Goal: Task Accomplishment & Management: Use online tool/utility

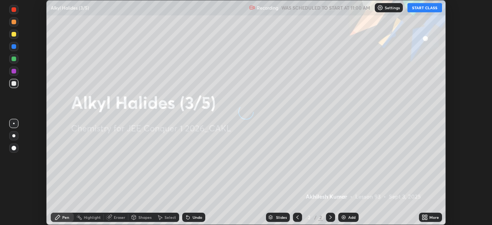
scroll to position [225, 492]
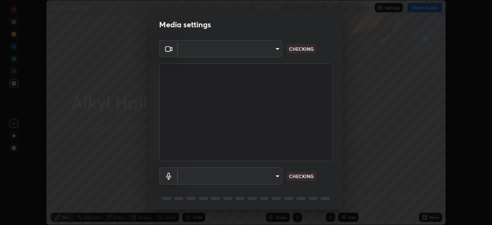
type input "b06fa8ff9ac4ffb7a92976e327235824ae8e01cfa839dbeb6f48655f2a6a4ac4"
click at [273, 178] on body "Erase all Alkyl Halides (3/5) Recording WAS SCHEDULED TO START AT 11:00 AM Sett…" at bounding box center [246, 112] width 492 height 225
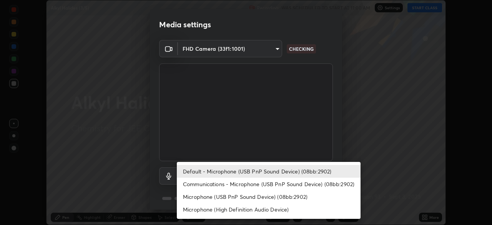
click at [264, 211] on li "Microphone (High Definition Audio Device)" at bounding box center [269, 209] width 184 height 13
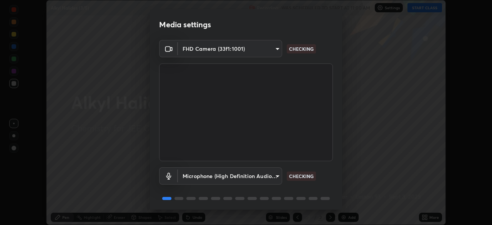
click at [272, 176] on body "Erase all Alkyl Halides (3/5) Recording WAS SCHEDULED TO START AT 11:00 AM Sett…" at bounding box center [246, 112] width 492 height 225
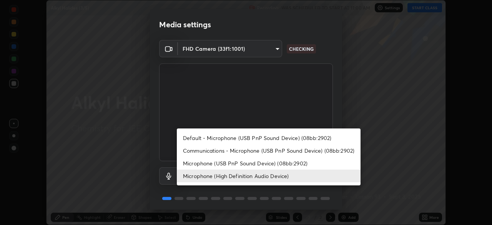
click at [277, 135] on li "Default - Microphone (USB PnP Sound Device) (08bb:2902)" at bounding box center [269, 137] width 184 height 13
type input "default"
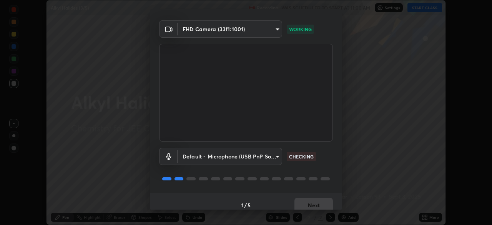
scroll to position [27, 0]
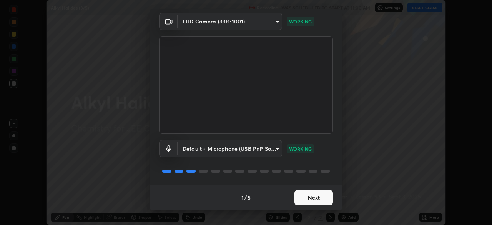
click at [311, 196] on button "Next" at bounding box center [313, 197] width 38 height 15
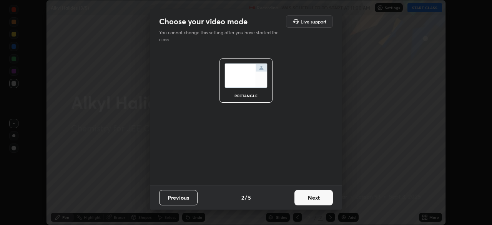
scroll to position [0, 0]
click at [311, 195] on button "Next" at bounding box center [313, 197] width 38 height 15
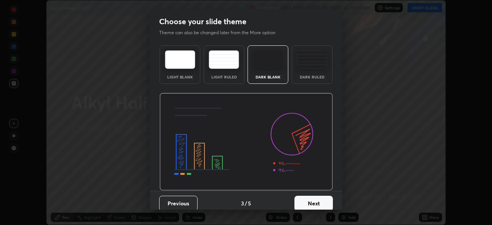
click at [315, 200] on button "Next" at bounding box center [313, 203] width 38 height 15
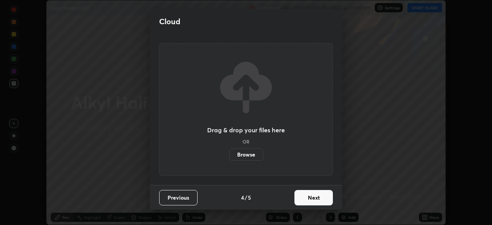
click at [317, 197] on button "Next" at bounding box center [313, 197] width 38 height 15
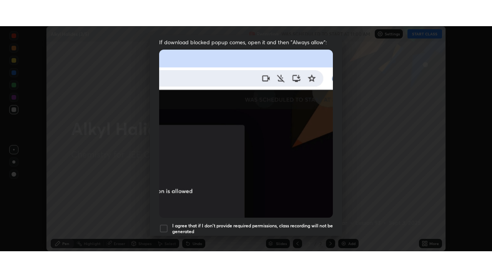
scroll to position [184, 0]
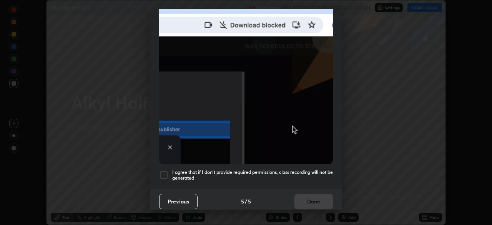
click at [167, 170] on div at bounding box center [163, 174] width 9 height 9
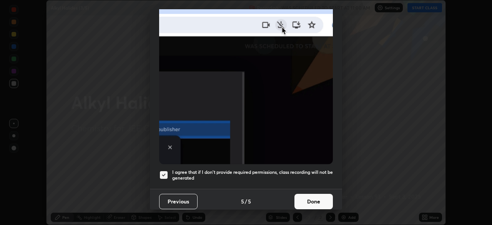
click at [306, 196] on button "Done" at bounding box center [313, 201] width 38 height 15
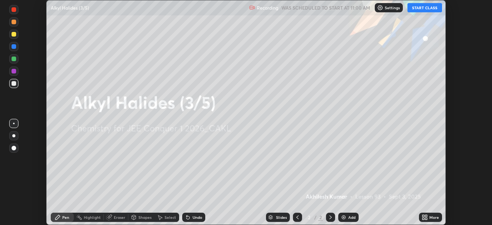
click at [427, 10] on button "START CLASS" at bounding box center [424, 7] width 35 height 9
click at [425, 216] on icon at bounding box center [426, 216] width 2 height 2
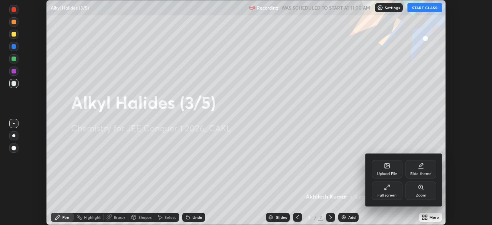
click at [385, 191] on div "Full screen" at bounding box center [387, 190] width 31 height 18
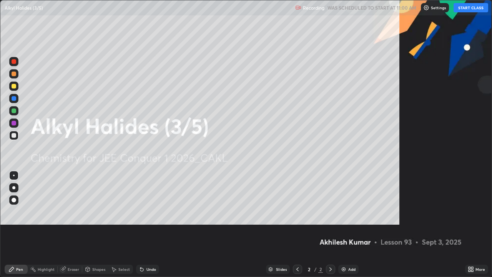
scroll to position [277, 492]
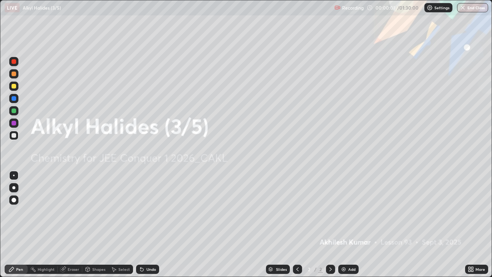
click at [343, 224] on img at bounding box center [343, 269] width 6 height 6
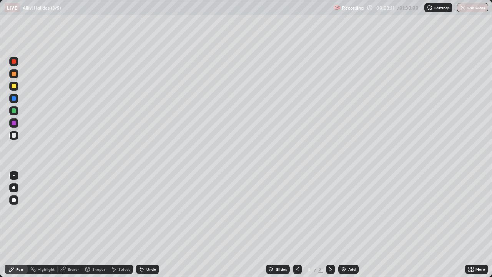
click at [120, 224] on div "Select" at bounding box center [124, 269] width 12 height 4
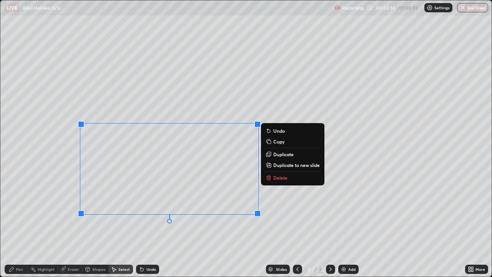
click at [269, 178] on icon at bounding box center [269, 178] width 0 height 2
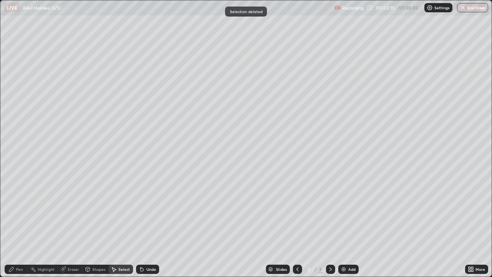
click at [17, 224] on div "Pen" at bounding box center [19, 269] width 7 height 4
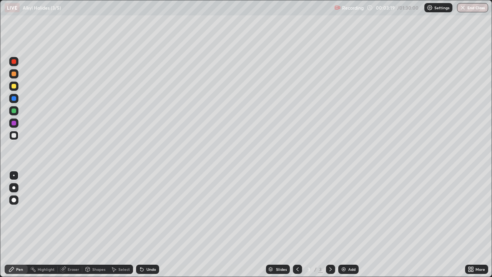
click at [140, 224] on icon at bounding box center [141, 269] width 3 height 3
click at [141, 224] on icon at bounding box center [141, 269] width 3 height 3
click at [141, 224] on div "Undo" at bounding box center [147, 268] width 23 height 9
click at [13, 124] on div at bounding box center [14, 123] width 5 height 5
click at [14, 135] on div at bounding box center [14, 135] width 5 height 5
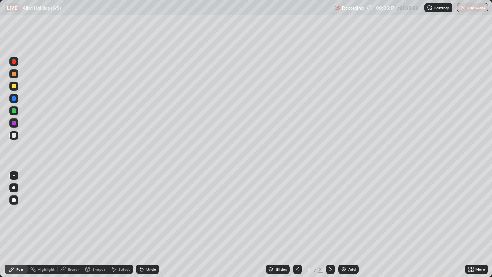
click at [119, 224] on div "Select" at bounding box center [124, 269] width 12 height 4
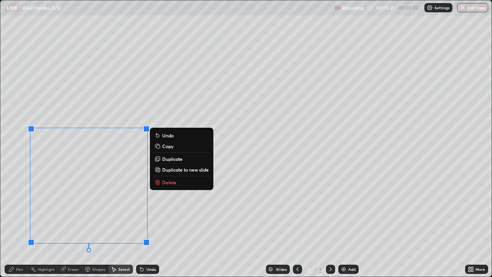
click at [161, 182] on button "Delete" at bounding box center [181, 182] width 57 height 9
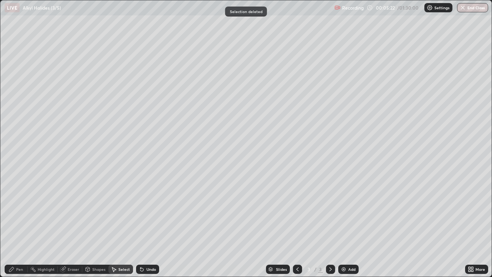
click at [18, 224] on div "Pen" at bounding box center [19, 269] width 7 height 4
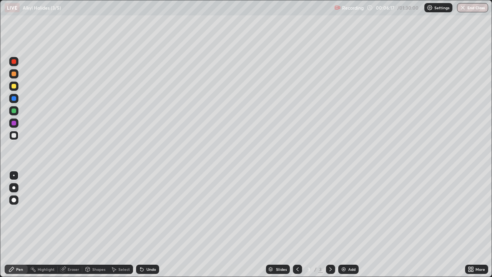
click at [120, 224] on div "Select" at bounding box center [124, 269] width 12 height 4
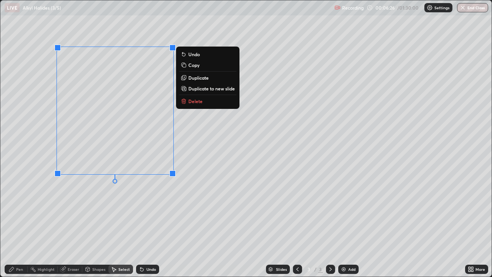
click at [16, 224] on div "Pen" at bounding box center [19, 269] width 7 height 4
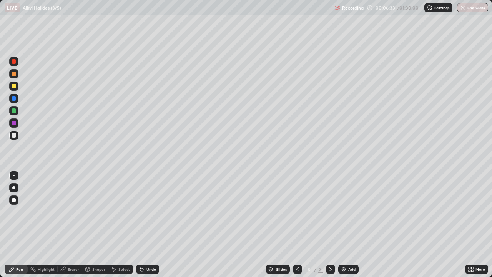
click at [140, 224] on icon at bounding box center [141, 269] width 3 height 3
click at [99, 224] on div "Shapes" at bounding box center [98, 269] width 13 height 4
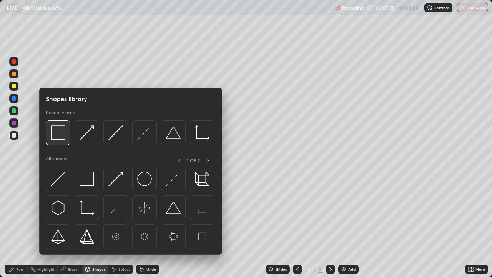
click at [65, 140] on div at bounding box center [58, 132] width 25 height 25
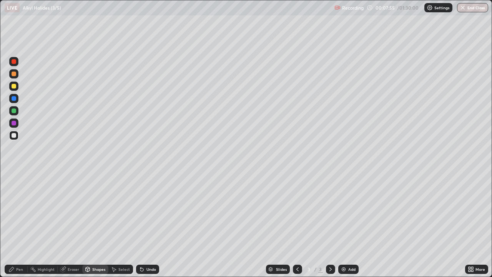
click at [14, 123] on div at bounding box center [14, 123] width 5 height 5
click at [18, 224] on div "Pen" at bounding box center [16, 268] width 23 height 9
click at [15, 113] on div at bounding box center [13, 110] width 9 height 9
click at [341, 224] on img at bounding box center [343, 269] width 6 height 6
click at [98, 224] on div "Shapes" at bounding box center [98, 269] width 13 height 4
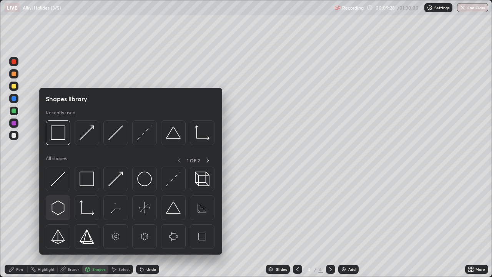
click at [60, 209] on img at bounding box center [58, 207] width 15 height 15
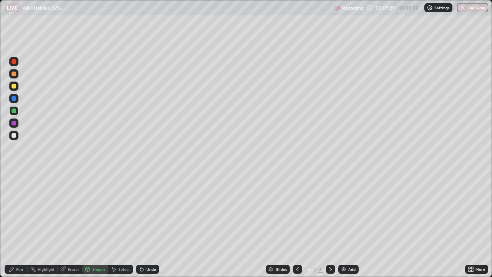
click at [14, 137] on div at bounding box center [14, 135] width 5 height 5
click at [96, 224] on div "Shapes" at bounding box center [98, 269] width 13 height 4
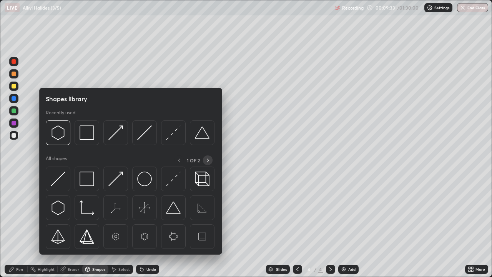
click at [208, 159] on icon at bounding box center [208, 160] width 2 height 4
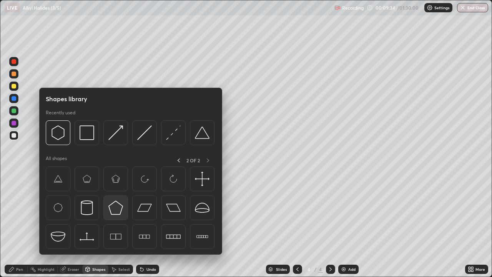
click at [114, 209] on img at bounding box center [115, 207] width 15 height 15
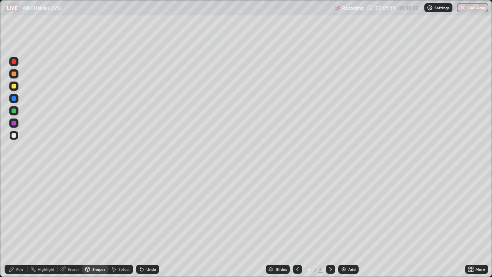
click at [98, 224] on div "Shapes" at bounding box center [98, 269] width 13 height 4
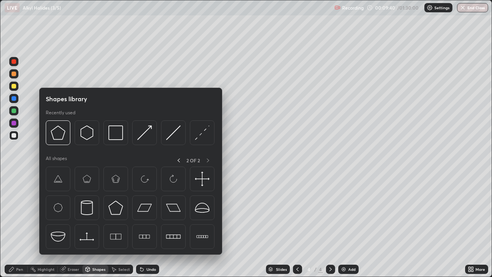
click at [74, 224] on div "Eraser" at bounding box center [74, 269] width 12 height 4
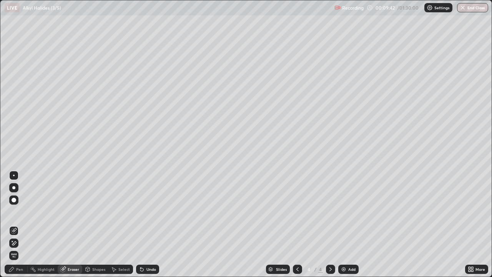
click at [144, 224] on div "Undo" at bounding box center [147, 268] width 23 height 9
click at [19, 224] on div "Pen" at bounding box center [19, 269] width 7 height 4
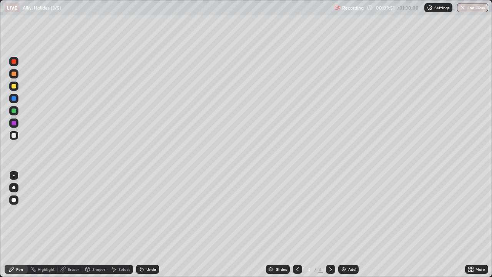
click at [100, 224] on div "Shapes" at bounding box center [98, 269] width 13 height 4
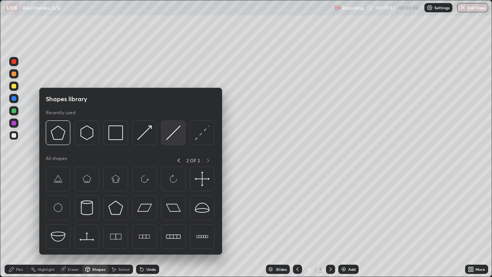
click at [169, 136] on img at bounding box center [173, 132] width 15 height 15
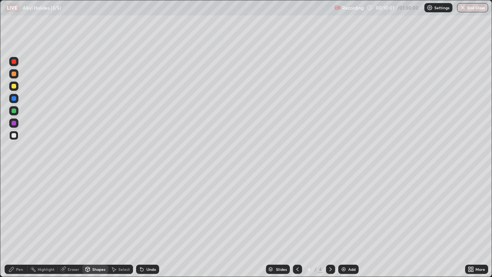
click at [17, 224] on div "Pen" at bounding box center [19, 269] width 7 height 4
click at [12, 124] on div at bounding box center [14, 123] width 5 height 5
click at [15, 136] on div at bounding box center [14, 135] width 5 height 5
click at [14, 87] on div at bounding box center [14, 86] width 5 height 5
click at [14, 74] on div at bounding box center [14, 73] width 5 height 5
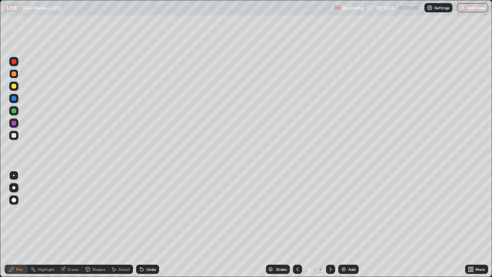
click at [12, 123] on div at bounding box center [14, 123] width 5 height 5
click at [15, 137] on div at bounding box center [14, 135] width 5 height 5
click at [14, 62] on div at bounding box center [14, 61] width 5 height 5
click at [14, 123] on div at bounding box center [14, 123] width 5 height 5
click at [14, 136] on div at bounding box center [14, 135] width 5 height 5
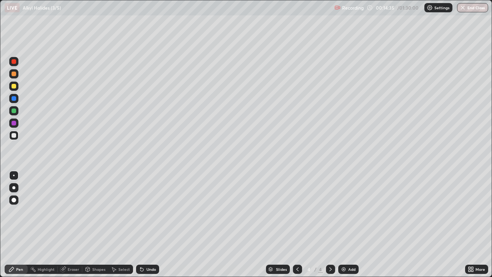
click at [140, 224] on icon at bounding box center [141, 269] width 3 height 3
click at [16, 110] on div at bounding box center [14, 110] width 5 height 5
click at [343, 224] on img at bounding box center [343, 269] width 6 height 6
click at [96, 224] on div "Shapes" at bounding box center [98, 269] width 13 height 4
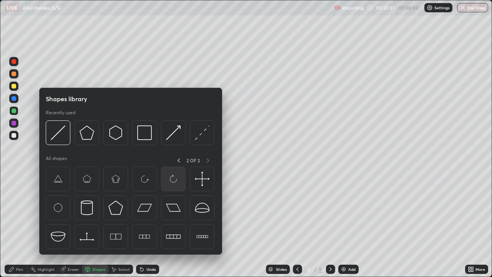
click at [169, 180] on img at bounding box center [173, 178] width 15 height 15
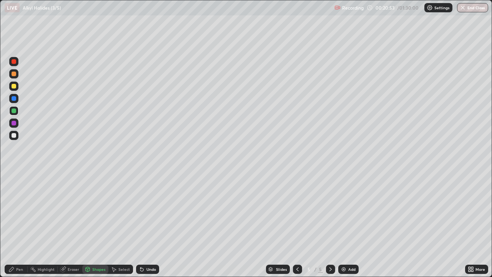
click at [99, 224] on div "Shapes" at bounding box center [98, 269] width 13 height 4
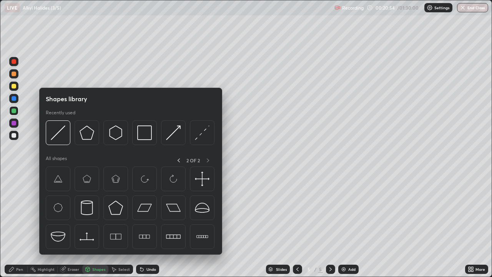
click at [179, 162] on icon at bounding box center [179, 160] width 2 height 4
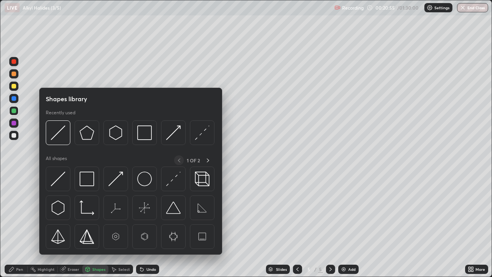
click at [59, 210] on img at bounding box center [58, 207] width 15 height 15
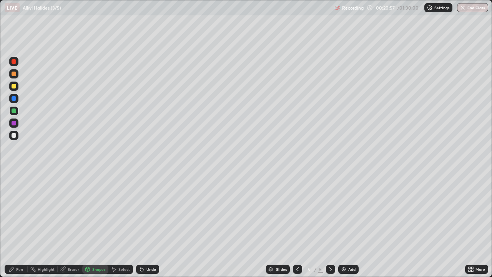
click at [13, 136] on div at bounding box center [14, 135] width 5 height 5
click at [17, 224] on div "Pen" at bounding box center [19, 269] width 7 height 4
click at [16, 123] on div at bounding box center [14, 123] width 5 height 5
click at [15, 134] on div at bounding box center [14, 135] width 5 height 5
click at [122, 224] on div "Select" at bounding box center [124, 269] width 12 height 4
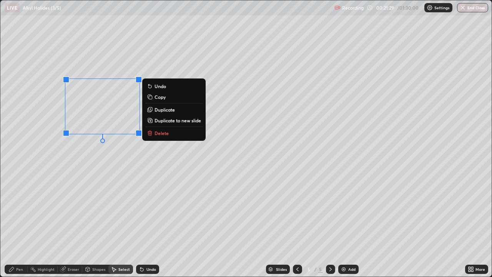
click at [151, 97] on rect at bounding box center [150, 97] width 3 height 3
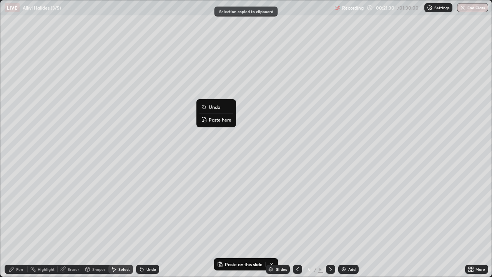
click at [207, 119] on button "Paste here" at bounding box center [215, 119] width 33 height 9
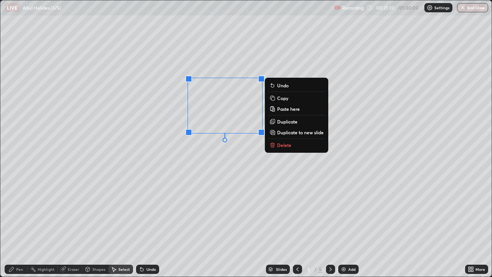
click at [69, 224] on div "Eraser" at bounding box center [74, 269] width 12 height 4
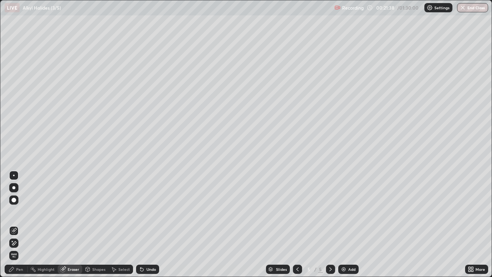
click at [17, 224] on div "Pen" at bounding box center [19, 269] width 7 height 4
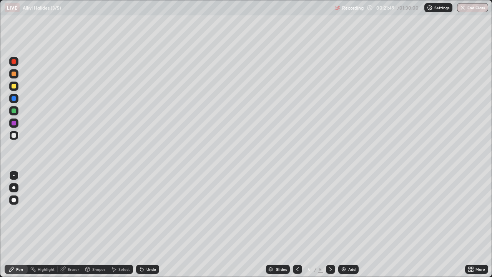
click at [95, 224] on div "Shapes" at bounding box center [98, 269] width 13 height 4
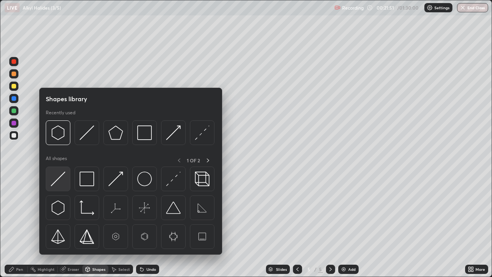
click at [59, 180] on img at bounding box center [58, 178] width 15 height 15
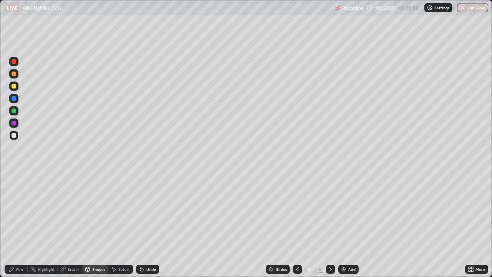
click at [18, 224] on div "Pen" at bounding box center [19, 269] width 7 height 4
click at [91, 224] on div "Shapes" at bounding box center [95, 268] width 26 height 9
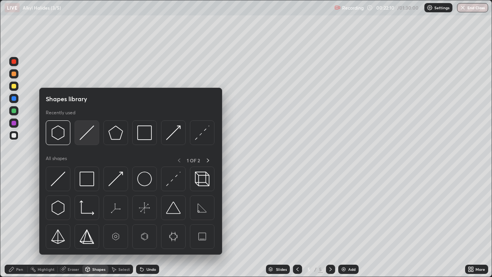
click at [82, 138] on img at bounding box center [87, 132] width 15 height 15
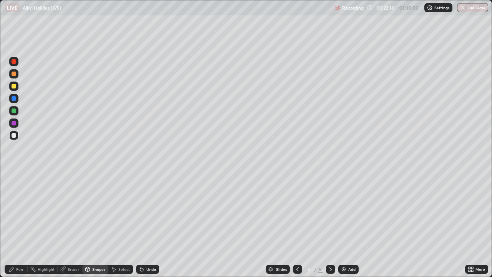
click at [140, 224] on icon at bounding box center [141, 269] width 3 height 3
click at [14, 224] on icon at bounding box center [11, 269] width 6 height 6
click at [15, 87] on div at bounding box center [14, 86] width 5 height 5
click at [14, 134] on div at bounding box center [14, 135] width 5 height 5
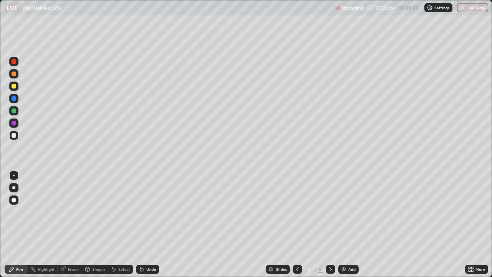
click at [140, 224] on icon at bounding box center [141, 269] width 3 height 3
click at [140, 224] on div "Undo" at bounding box center [147, 268] width 23 height 9
click at [120, 224] on div "Select" at bounding box center [124, 269] width 12 height 4
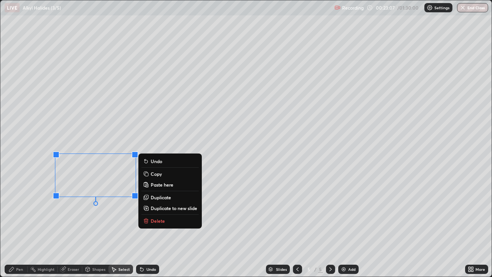
click at [148, 173] on rect at bounding box center [146, 174] width 3 height 3
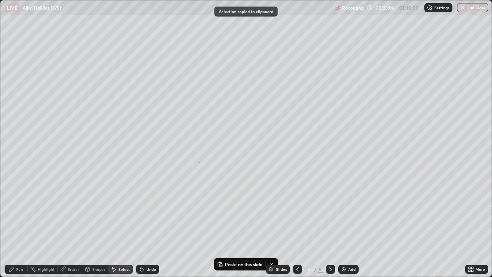
click at [199, 162] on div "0 ° Undo Copy Paste here Duplicate Duplicate to new slide Delete" at bounding box center [245, 138] width 491 height 276
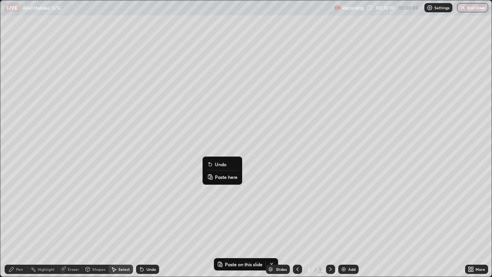
click at [214, 175] on button "Paste here" at bounding box center [222, 176] width 33 height 9
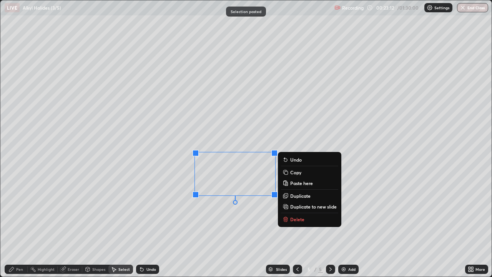
click at [17, 224] on div "Pen" at bounding box center [19, 269] width 7 height 4
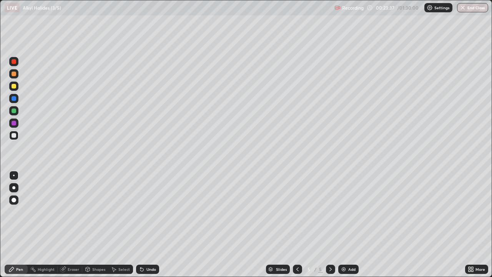
click at [68, 224] on div "Eraser" at bounding box center [74, 269] width 12 height 4
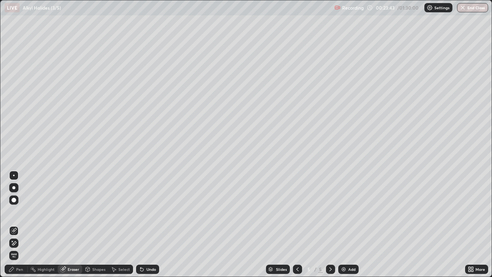
click at [141, 224] on icon at bounding box center [141, 269] width 3 height 3
click at [11, 224] on icon at bounding box center [11, 269] width 5 height 5
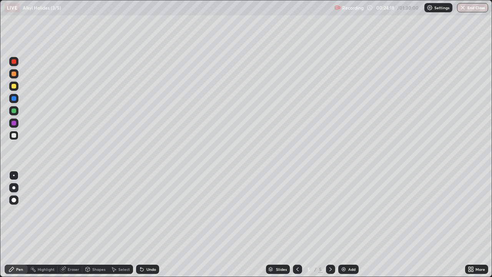
click at [13, 111] on div at bounding box center [14, 110] width 5 height 5
click at [15, 86] on div at bounding box center [14, 86] width 5 height 5
click at [17, 63] on div at bounding box center [13, 61] width 9 height 9
click at [15, 111] on div at bounding box center [14, 110] width 5 height 5
click at [343, 224] on img at bounding box center [343, 269] width 6 height 6
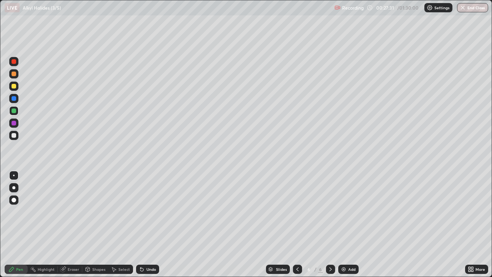
click at [342, 224] on img at bounding box center [343, 269] width 6 height 6
click at [297, 224] on icon at bounding box center [297, 269] width 6 height 6
click at [14, 136] on div at bounding box center [14, 135] width 5 height 5
click at [97, 224] on div "Shapes" at bounding box center [98, 269] width 13 height 4
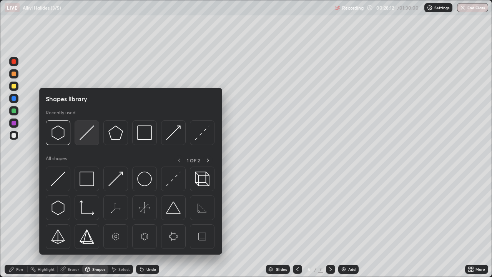
click at [86, 134] on img at bounding box center [87, 132] width 15 height 15
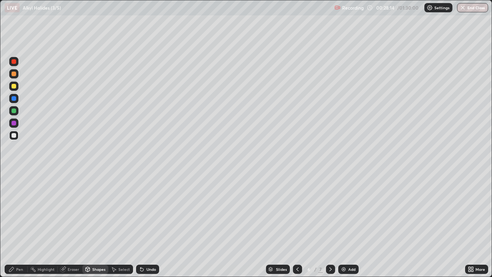
click at [93, 224] on div "Shapes" at bounding box center [98, 269] width 13 height 4
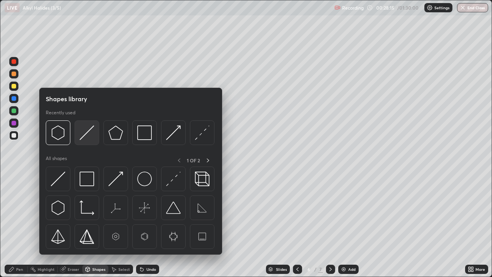
click at [86, 135] on img at bounding box center [87, 132] width 15 height 15
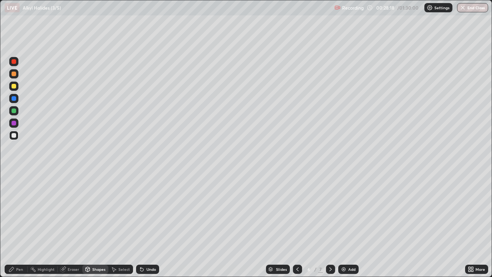
click at [92, 224] on div "Shapes" at bounding box center [98, 269] width 13 height 4
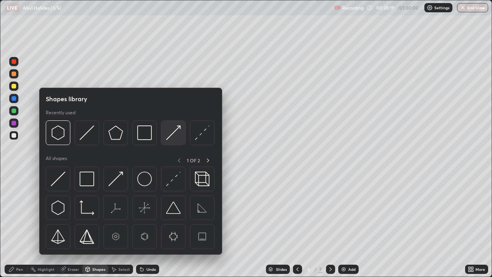
click at [168, 137] on img at bounding box center [173, 132] width 15 height 15
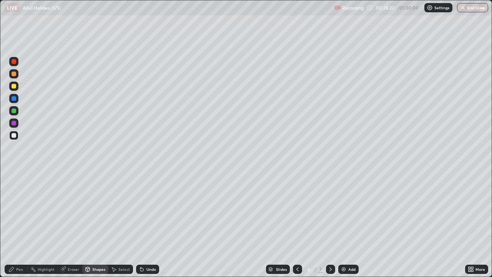
click at [15, 224] on div "Pen" at bounding box center [16, 268] width 23 height 9
click at [140, 224] on icon at bounding box center [141, 269] width 3 height 3
click at [92, 224] on div "Shapes" at bounding box center [98, 269] width 13 height 4
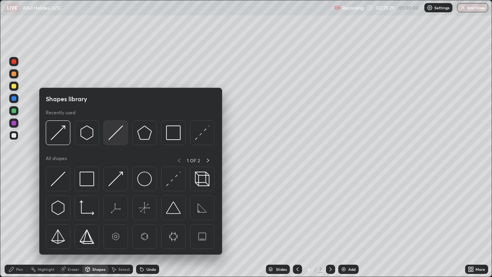
click at [110, 137] on img at bounding box center [115, 132] width 15 height 15
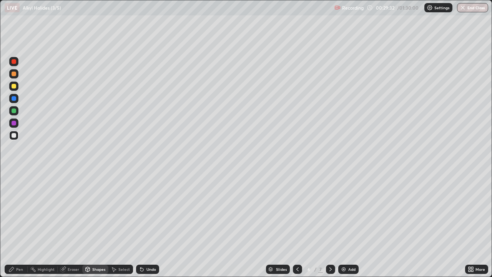
click at [94, 224] on div "Shapes" at bounding box center [98, 269] width 13 height 4
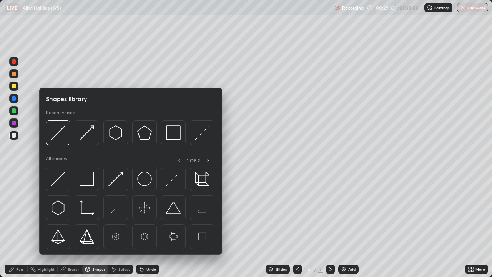
click at [81, 137] on img at bounding box center [87, 132] width 15 height 15
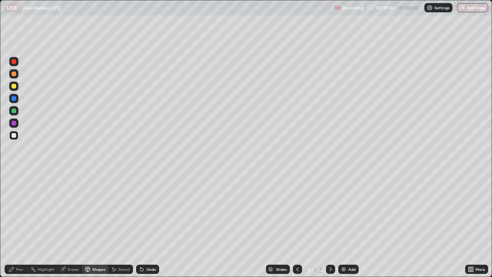
click at [18, 224] on div "Pen" at bounding box center [19, 269] width 7 height 4
click at [14, 123] on div at bounding box center [14, 123] width 5 height 5
click at [140, 224] on icon at bounding box center [141, 269] width 3 height 3
click at [141, 224] on icon at bounding box center [141, 269] width 3 height 3
click at [13, 112] on div at bounding box center [14, 110] width 5 height 5
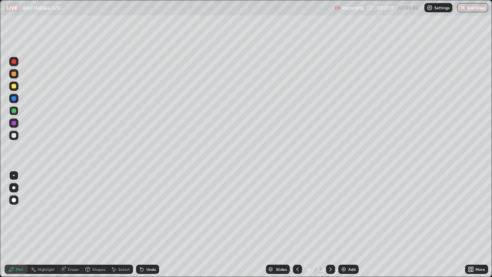
click at [121, 224] on div "Select" at bounding box center [124, 269] width 12 height 4
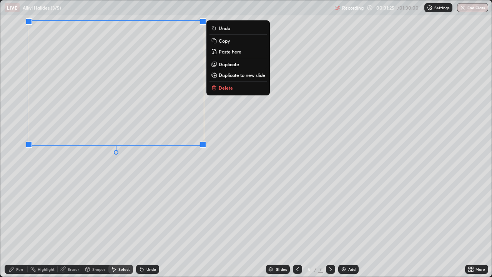
click at [19, 224] on div "Pen" at bounding box center [16, 268] width 23 height 9
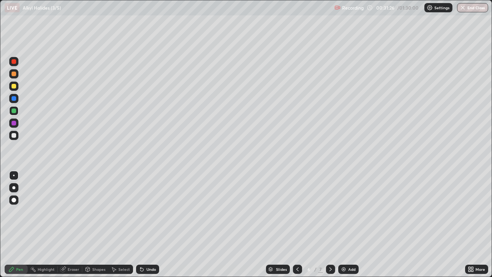
click at [14, 135] on div at bounding box center [14, 135] width 5 height 5
click at [143, 224] on icon at bounding box center [142, 269] width 6 height 6
click at [144, 224] on div "Undo" at bounding box center [147, 268] width 23 height 9
click at [15, 87] on div at bounding box center [14, 86] width 5 height 5
click at [95, 224] on div "Shapes" at bounding box center [98, 269] width 13 height 4
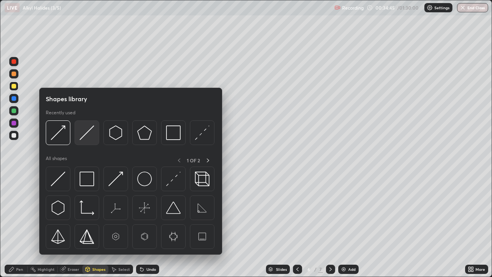
click at [84, 132] on img at bounding box center [87, 132] width 15 height 15
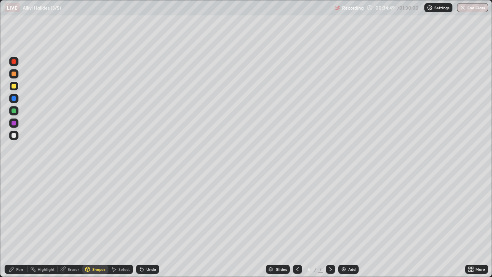
click at [20, 224] on div "Pen" at bounding box center [19, 269] width 7 height 4
click at [18, 136] on div at bounding box center [13, 135] width 9 height 9
click at [14, 63] on div at bounding box center [14, 61] width 5 height 5
click at [14, 134] on div at bounding box center [14, 135] width 5 height 5
click at [98, 224] on div "Shapes" at bounding box center [98, 269] width 13 height 4
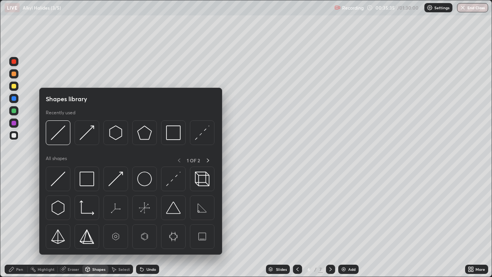
click at [61, 133] on img at bounding box center [58, 132] width 15 height 15
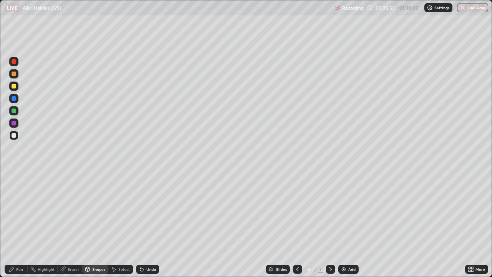
click at [18, 224] on div "Pen" at bounding box center [19, 269] width 7 height 4
click at [15, 61] on div at bounding box center [14, 61] width 5 height 5
click at [71, 224] on div "Eraser" at bounding box center [70, 268] width 25 height 9
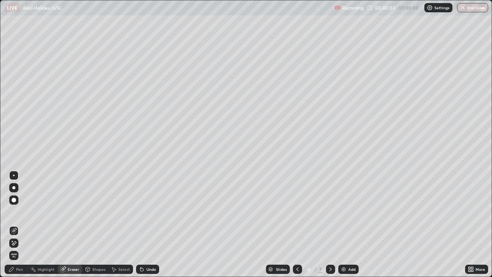
click at [20, 224] on div "Pen" at bounding box center [19, 269] width 7 height 4
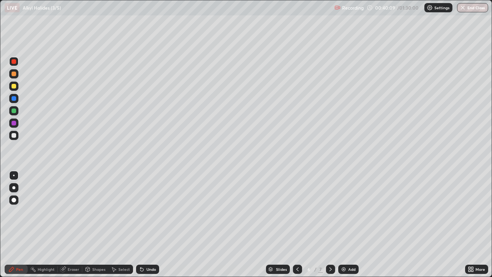
click at [15, 124] on div at bounding box center [14, 123] width 5 height 5
click at [141, 224] on icon at bounding box center [141, 269] width 3 height 3
click at [330, 224] on icon at bounding box center [330, 269] width 6 height 6
click at [15, 136] on div at bounding box center [14, 135] width 5 height 5
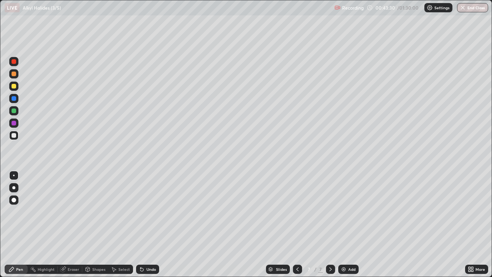
click at [93, 224] on div "Shapes" at bounding box center [98, 269] width 13 height 4
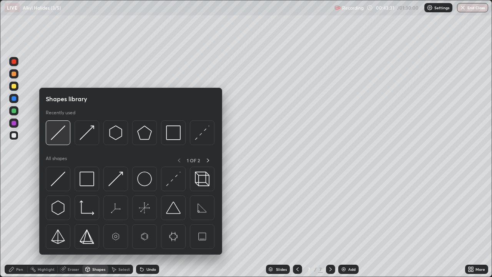
click at [60, 134] on img at bounding box center [58, 132] width 15 height 15
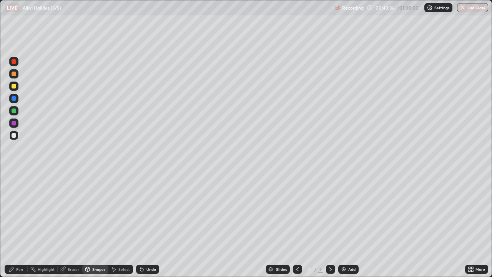
click at [140, 224] on icon at bounding box center [141, 269] width 3 height 3
click at [15, 224] on div "Pen" at bounding box center [16, 268] width 23 height 9
click at [68, 224] on div "Eraser" at bounding box center [74, 269] width 12 height 4
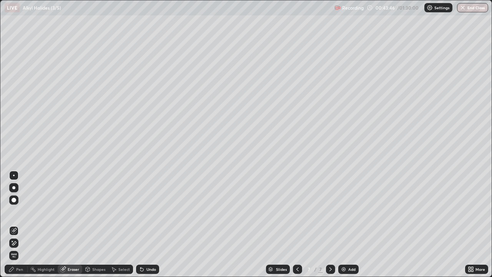
click at [18, 224] on div "Pen" at bounding box center [19, 269] width 7 height 4
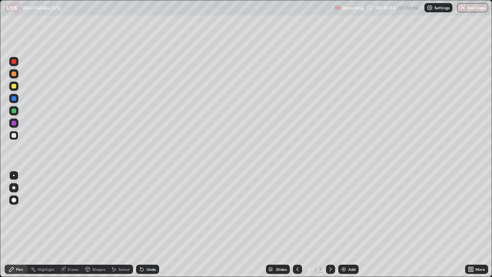
click at [142, 224] on icon at bounding box center [142, 269] width 6 height 6
click at [74, 224] on div "Eraser" at bounding box center [74, 269] width 12 height 4
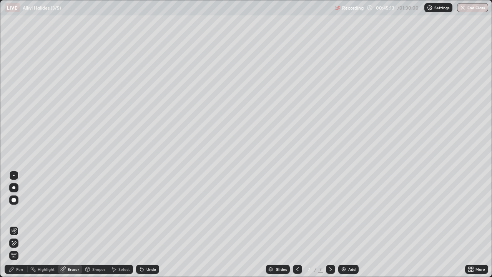
click at [95, 224] on div "Shapes" at bounding box center [98, 269] width 13 height 4
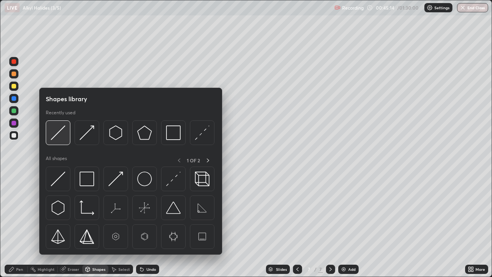
click at [58, 134] on img at bounding box center [58, 132] width 15 height 15
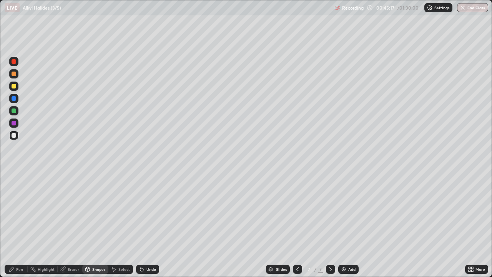
click at [14, 224] on icon at bounding box center [11, 269] width 6 height 6
click at [99, 224] on div "Shapes" at bounding box center [98, 269] width 13 height 4
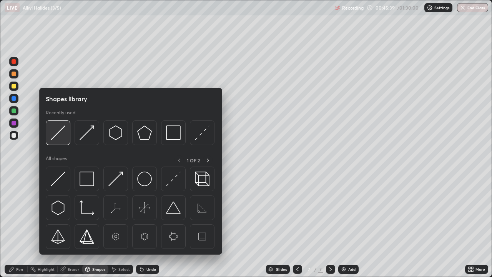
click at [64, 134] on img at bounding box center [58, 132] width 15 height 15
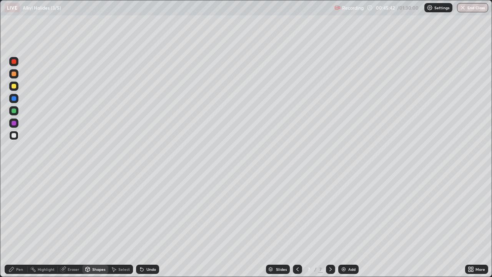
click at [19, 224] on div "Pen" at bounding box center [19, 269] width 7 height 4
click at [127, 224] on div "Select" at bounding box center [124, 269] width 12 height 4
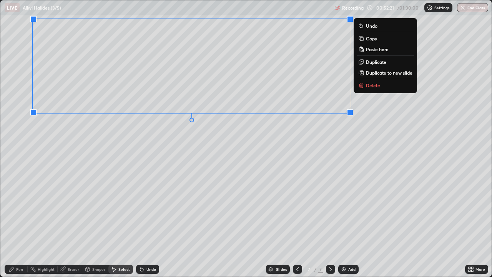
click at [21, 224] on div "Pen" at bounding box center [19, 269] width 7 height 4
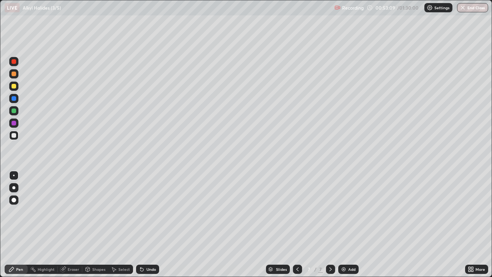
click at [70, 224] on div "Eraser" at bounding box center [74, 269] width 12 height 4
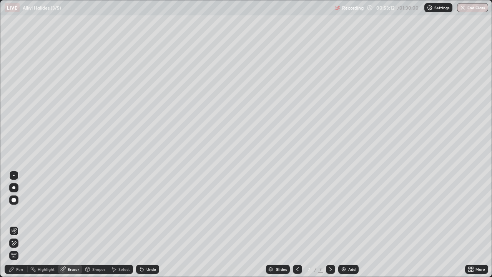
click at [16, 224] on div "Pen" at bounding box center [16, 268] width 23 height 9
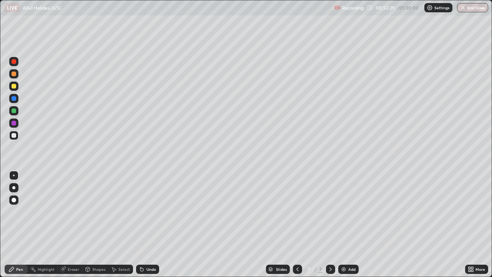
click at [91, 224] on div "Shapes" at bounding box center [95, 268] width 26 height 9
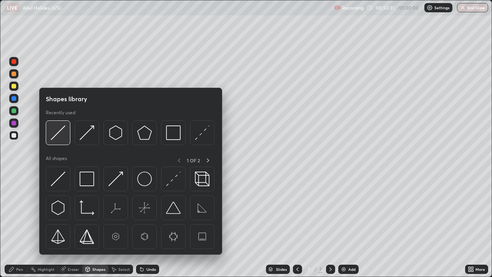
click at [56, 136] on img at bounding box center [58, 132] width 15 height 15
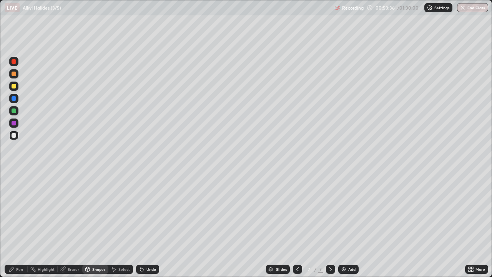
click at [95, 224] on div "Shapes" at bounding box center [98, 269] width 13 height 4
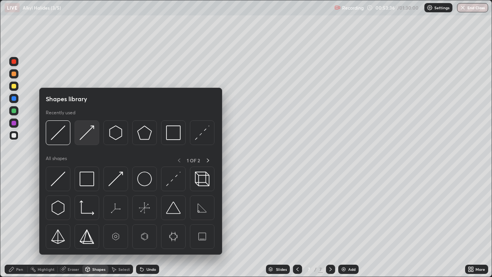
click at [83, 137] on img at bounding box center [87, 132] width 15 height 15
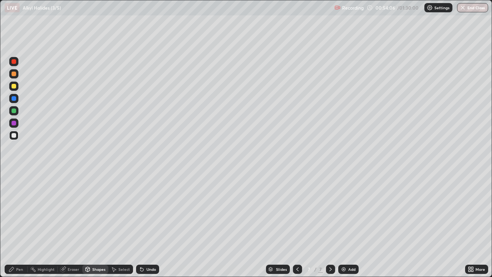
click at [15, 134] on div at bounding box center [14, 135] width 5 height 5
click at [143, 224] on icon at bounding box center [142, 269] width 6 height 6
click at [17, 224] on div "Pen" at bounding box center [19, 269] width 7 height 4
click at [67, 224] on div "Eraser" at bounding box center [70, 268] width 25 height 9
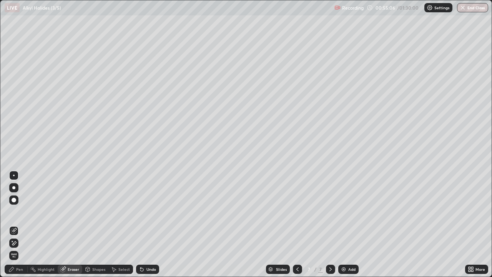
click at [21, 224] on div "Pen" at bounding box center [19, 269] width 7 height 4
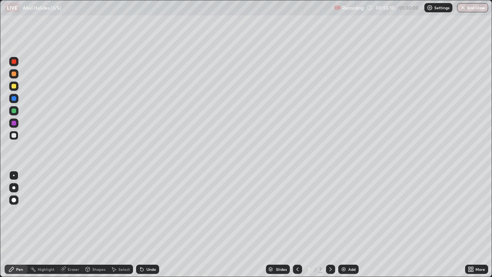
click at [71, 224] on div "Eraser" at bounding box center [74, 269] width 12 height 4
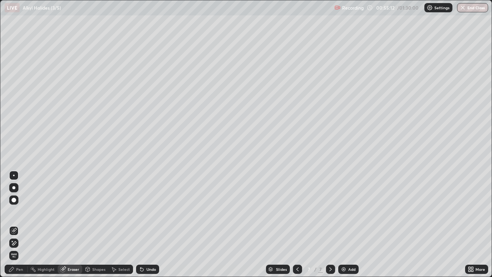
click at [21, 224] on div "Pen" at bounding box center [19, 269] width 7 height 4
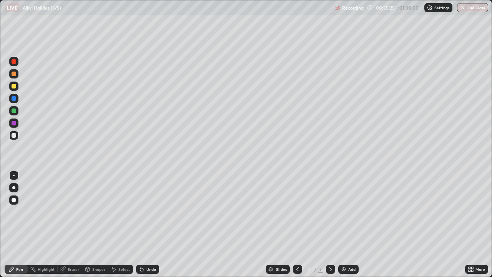
click at [121, 224] on div "Select" at bounding box center [124, 269] width 12 height 4
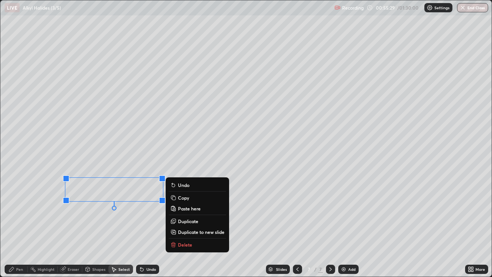
click at [173, 224] on icon at bounding box center [172, 244] width 3 height 3
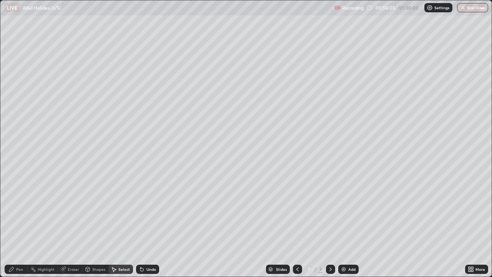
click at [15, 224] on div "Pen" at bounding box center [16, 268] width 23 height 9
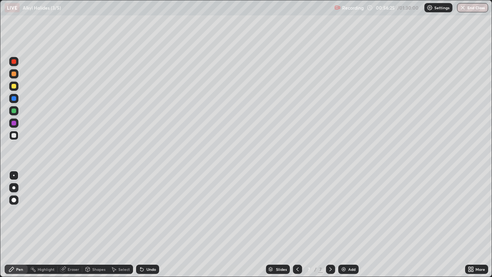
click at [141, 224] on icon at bounding box center [141, 269] width 3 height 3
click at [142, 224] on icon at bounding box center [142, 269] width 6 height 6
click at [14, 124] on div at bounding box center [14, 123] width 5 height 5
click at [15, 63] on div at bounding box center [14, 61] width 5 height 5
click at [15, 86] on div at bounding box center [14, 86] width 5 height 5
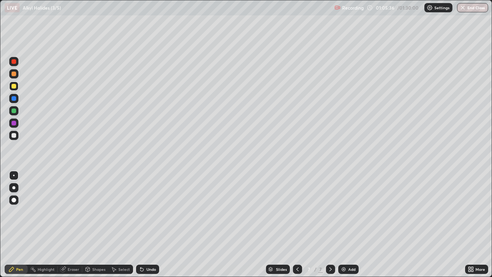
click at [341, 224] on img at bounding box center [343, 269] width 6 height 6
click at [17, 134] on div at bounding box center [13, 135] width 9 height 9
click at [97, 224] on div "Shapes" at bounding box center [98, 269] width 13 height 4
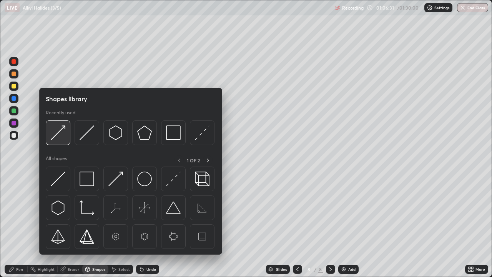
click at [56, 134] on img at bounding box center [58, 132] width 15 height 15
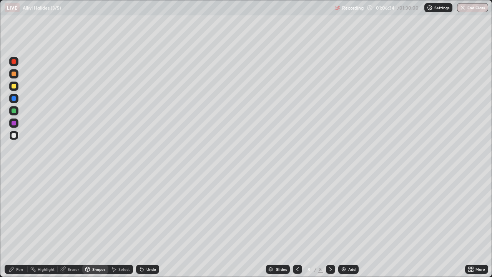
click at [15, 224] on icon at bounding box center [11, 269] width 6 height 6
click at [99, 224] on div "Shapes" at bounding box center [98, 269] width 13 height 4
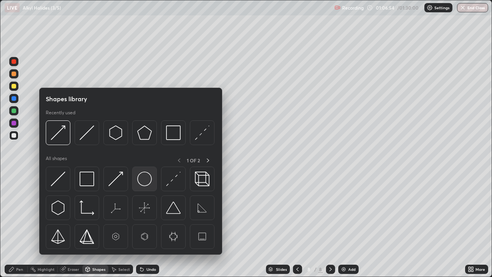
click at [142, 181] on img at bounding box center [144, 178] width 15 height 15
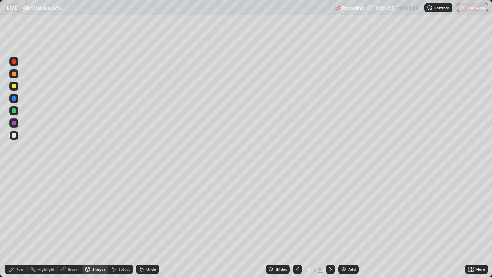
click at [12, 63] on div at bounding box center [14, 61] width 5 height 5
click at [18, 224] on div "Pen" at bounding box center [19, 269] width 7 height 4
click at [13, 134] on div at bounding box center [14, 135] width 5 height 5
click at [14, 74] on div at bounding box center [14, 73] width 5 height 5
click at [18, 135] on div at bounding box center [13, 135] width 9 height 9
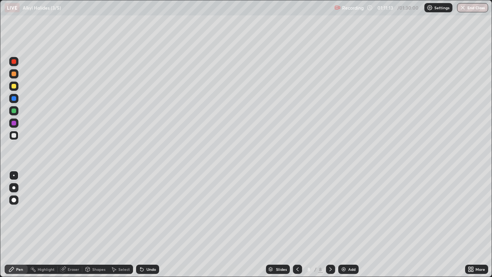
click at [69, 224] on div "Eraser" at bounding box center [74, 269] width 12 height 4
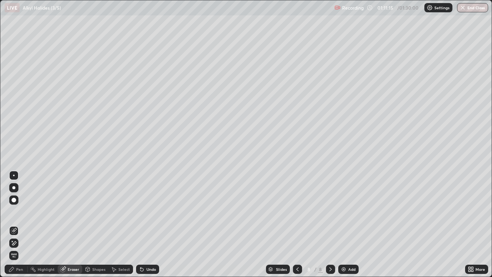
click at [21, 224] on div "Pen" at bounding box center [19, 269] width 7 height 4
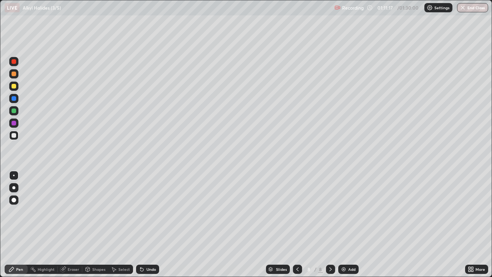
click at [15, 98] on div at bounding box center [14, 98] width 5 height 5
click at [120, 224] on div "Select" at bounding box center [124, 269] width 12 height 4
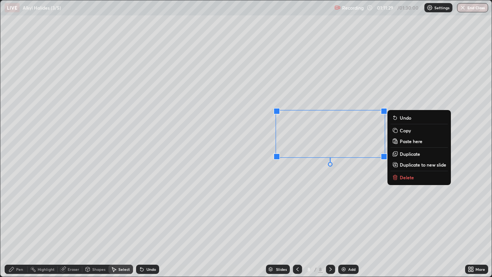
click at [402, 178] on p "Delete" at bounding box center [407, 177] width 14 height 6
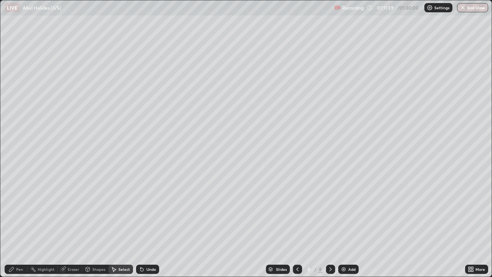
click at [21, 224] on div "Pen" at bounding box center [19, 269] width 7 height 4
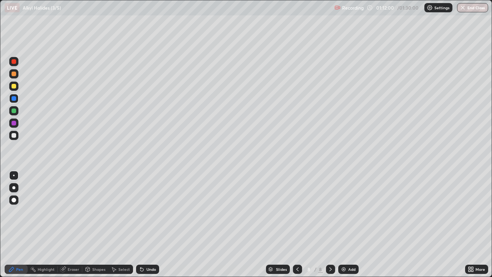
click at [14, 136] on div at bounding box center [14, 135] width 5 height 5
click at [93, 224] on div "Shapes" at bounding box center [98, 269] width 13 height 4
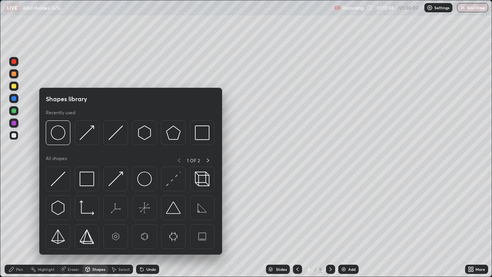
click at [83, 137] on img at bounding box center [87, 132] width 15 height 15
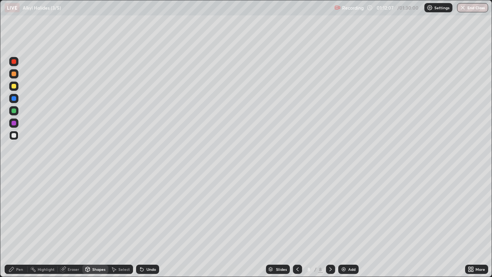
click at [19, 224] on div "Pen" at bounding box center [19, 269] width 7 height 4
click at [14, 123] on div at bounding box center [14, 123] width 5 height 5
click at [15, 135] on div at bounding box center [14, 135] width 5 height 5
click at [13, 88] on div at bounding box center [14, 86] width 5 height 5
click at [15, 136] on div at bounding box center [14, 135] width 5 height 5
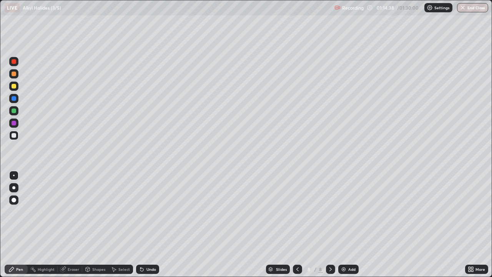
click at [15, 123] on div at bounding box center [14, 123] width 5 height 5
click at [15, 136] on div at bounding box center [14, 135] width 5 height 5
click at [14, 87] on div at bounding box center [14, 86] width 5 height 5
click at [14, 135] on div at bounding box center [14, 135] width 5 height 5
click at [293, 224] on div at bounding box center [297, 268] width 9 height 9
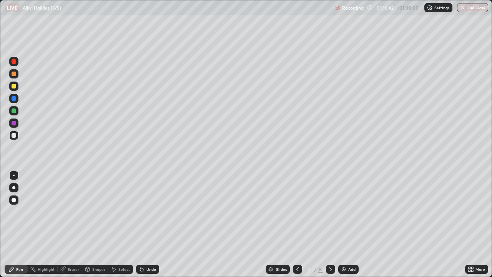
click at [329, 224] on icon at bounding box center [330, 269] width 6 height 6
click at [121, 224] on div "Select" at bounding box center [124, 269] width 12 height 4
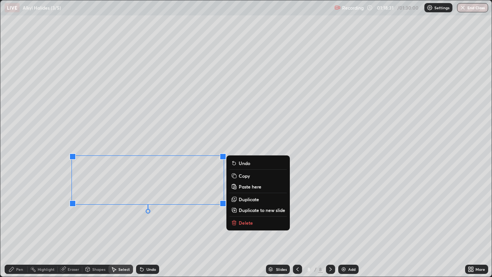
click at [237, 218] on button "Delete" at bounding box center [257, 222] width 57 height 9
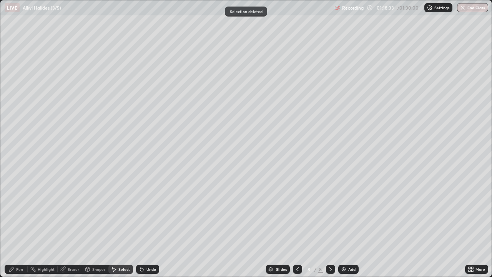
click at [20, 224] on div "Pen" at bounding box center [19, 269] width 7 height 4
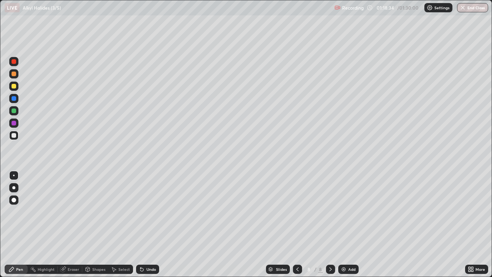
click at [13, 88] on div at bounding box center [14, 86] width 5 height 5
click at [15, 134] on div at bounding box center [14, 135] width 5 height 5
click at [71, 224] on div "Eraser" at bounding box center [74, 269] width 12 height 4
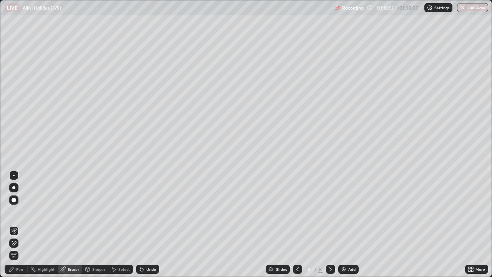
click at [15, 224] on div "Pen" at bounding box center [16, 268] width 23 height 9
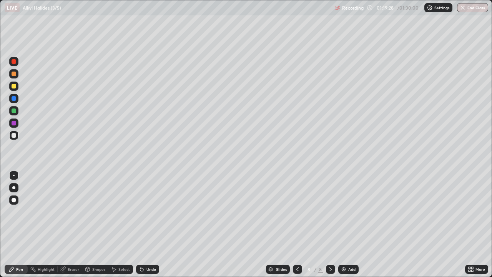
click at [140, 224] on icon at bounding box center [141, 269] width 3 height 3
click at [13, 87] on div at bounding box center [14, 86] width 5 height 5
click at [140, 224] on icon at bounding box center [141, 269] width 3 height 3
click at [15, 123] on div at bounding box center [14, 123] width 5 height 5
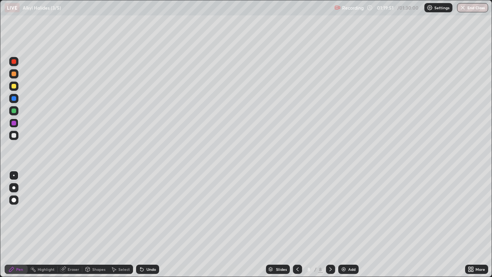
click at [16, 137] on div at bounding box center [13, 135] width 9 height 9
click at [14, 63] on div at bounding box center [14, 61] width 5 height 5
click at [14, 135] on div at bounding box center [14, 135] width 5 height 5
click at [64, 224] on icon at bounding box center [62, 269] width 5 height 5
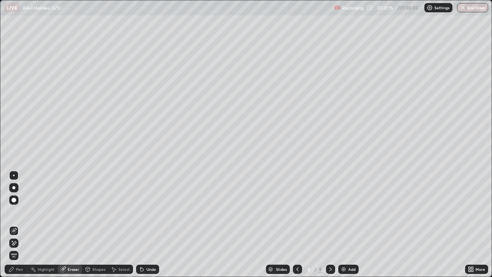
click at [19, 224] on div "Pen" at bounding box center [19, 269] width 7 height 4
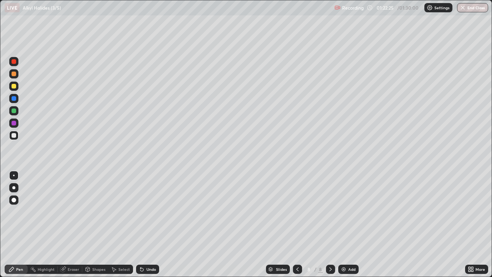
click at [15, 86] on div at bounding box center [14, 86] width 5 height 5
click at [15, 111] on div at bounding box center [14, 110] width 5 height 5
click at [294, 224] on icon at bounding box center [297, 269] width 6 height 6
click at [296, 224] on icon at bounding box center [297, 269] width 2 height 4
click at [326, 224] on div at bounding box center [330, 268] width 9 height 9
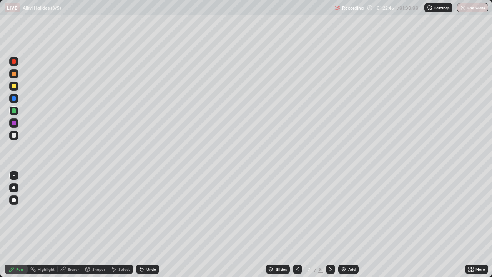
click at [330, 224] on icon at bounding box center [330, 269] width 2 height 4
click at [13, 62] on div at bounding box center [14, 61] width 5 height 5
click at [14, 111] on div at bounding box center [14, 110] width 5 height 5
click at [120, 224] on div "Select" at bounding box center [124, 269] width 12 height 4
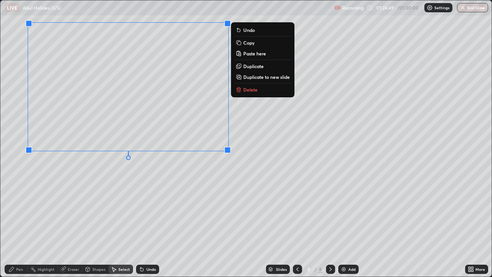
click at [20, 224] on div "Pen" at bounding box center [19, 269] width 7 height 4
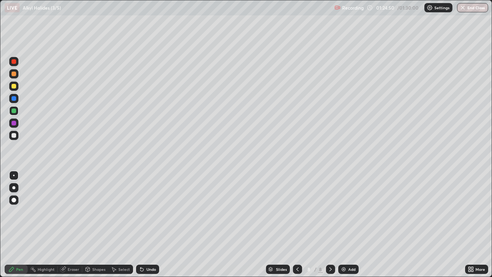
click at [95, 224] on div "Shapes" at bounding box center [98, 269] width 13 height 4
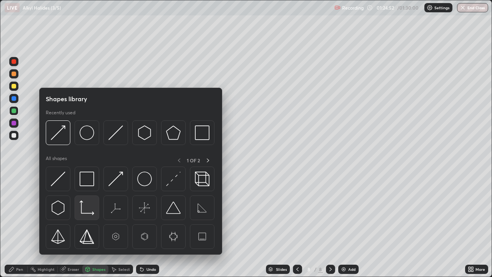
click at [84, 213] on img at bounding box center [87, 207] width 15 height 15
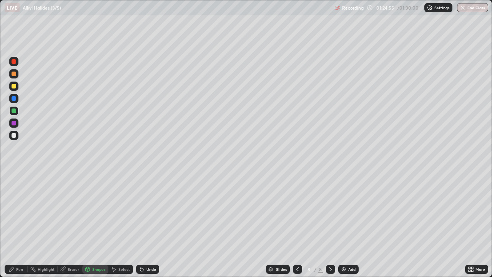
click at [14, 135] on div at bounding box center [14, 135] width 5 height 5
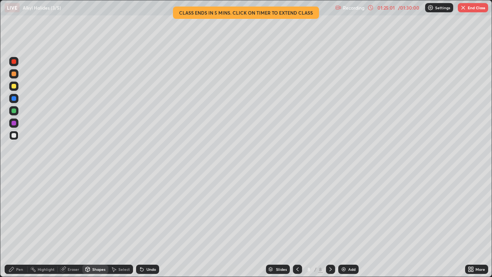
click at [13, 224] on icon at bounding box center [11, 269] width 6 height 6
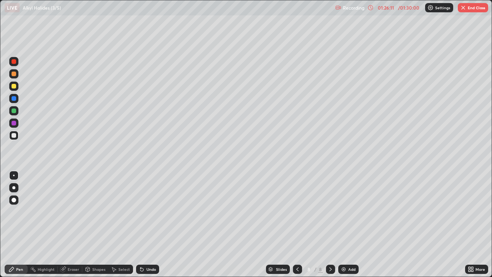
click at [140, 224] on icon at bounding box center [141, 269] width 3 height 3
click at [93, 224] on div "Shapes" at bounding box center [98, 269] width 13 height 4
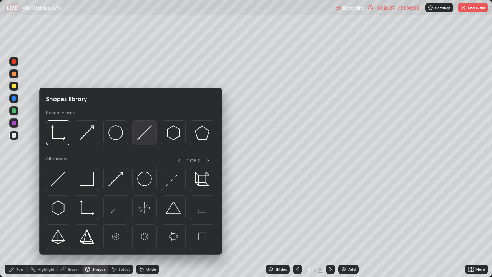
click at [141, 136] on img at bounding box center [144, 132] width 15 height 15
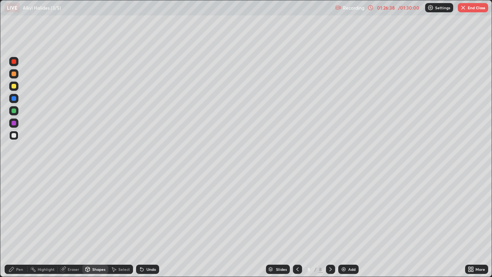
click at [15, 87] on div at bounding box center [14, 86] width 5 height 5
click at [14, 62] on div at bounding box center [14, 61] width 5 height 5
click at [14, 111] on div at bounding box center [14, 110] width 5 height 5
click at [20, 224] on div "Pen" at bounding box center [19, 269] width 7 height 4
click at [13, 75] on div at bounding box center [14, 73] width 5 height 5
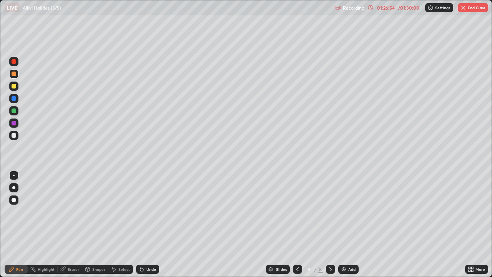
click at [141, 224] on icon at bounding box center [141, 269] width 3 height 3
click at [140, 224] on icon at bounding box center [141, 269] width 3 height 3
click at [142, 224] on icon at bounding box center [141, 269] width 3 height 3
click at [93, 224] on div "Shapes" at bounding box center [98, 269] width 13 height 4
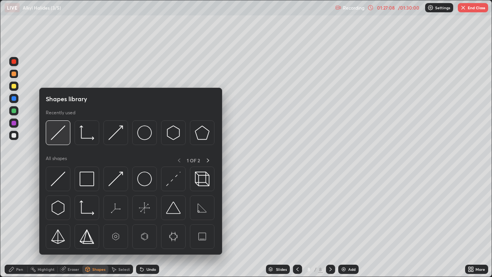
click at [57, 133] on img at bounding box center [58, 132] width 15 height 15
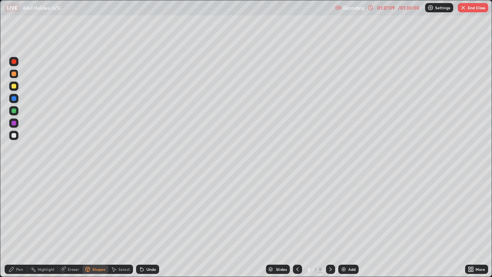
click at [14, 63] on div at bounding box center [14, 61] width 5 height 5
click at [21, 224] on div "Pen" at bounding box center [19, 269] width 7 height 4
click at [12, 111] on div at bounding box center [14, 110] width 5 height 5
click at [14, 88] on div at bounding box center [14, 86] width 5 height 5
click at [15, 123] on div at bounding box center [14, 123] width 5 height 5
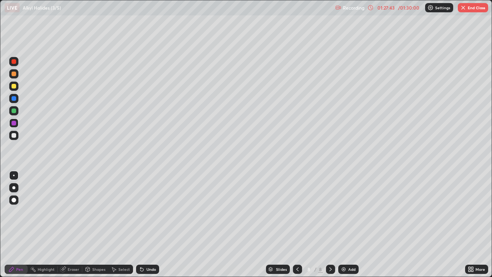
click at [13, 110] on div at bounding box center [14, 110] width 5 height 5
click at [14, 100] on div at bounding box center [14, 98] width 5 height 5
click at [15, 136] on div at bounding box center [14, 135] width 5 height 5
click at [139, 224] on icon at bounding box center [142, 269] width 6 height 6
click at [140, 224] on icon at bounding box center [141, 269] width 3 height 3
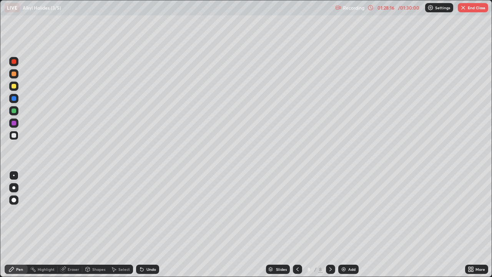
click at [14, 98] on div at bounding box center [14, 98] width 5 height 5
click at [13, 134] on div at bounding box center [14, 135] width 5 height 5
click at [14, 64] on div at bounding box center [13, 61] width 9 height 9
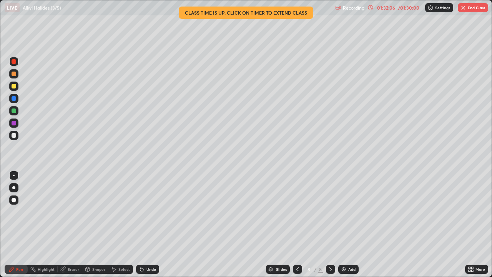
click at [470, 9] on button "End Class" at bounding box center [473, 7] width 30 height 9
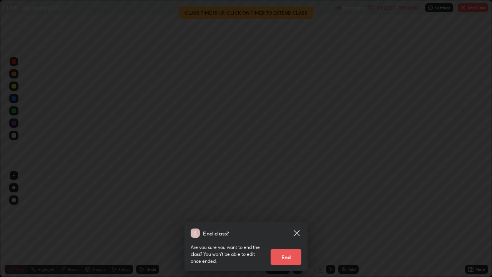
click at [286, 224] on button "End" at bounding box center [286, 256] width 31 height 15
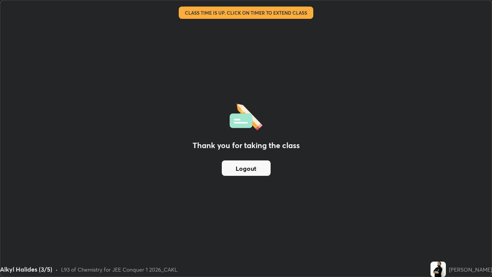
click at [249, 170] on button "Logout" at bounding box center [246, 167] width 49 height 15
